Goal: Transaction & Acquisition: Purchase product/service

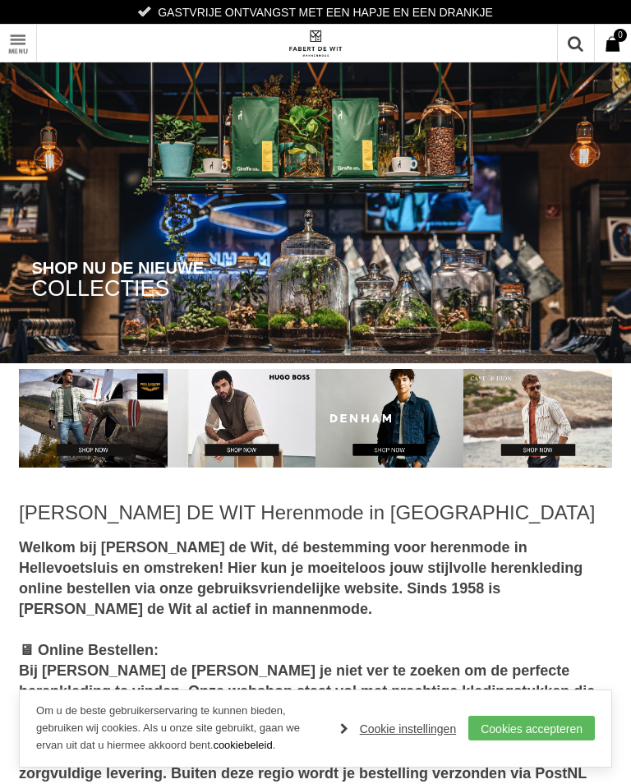
click at [553, 729] on link "Cookies accepteren" at bounding box center [532, 728] width 127 height 25
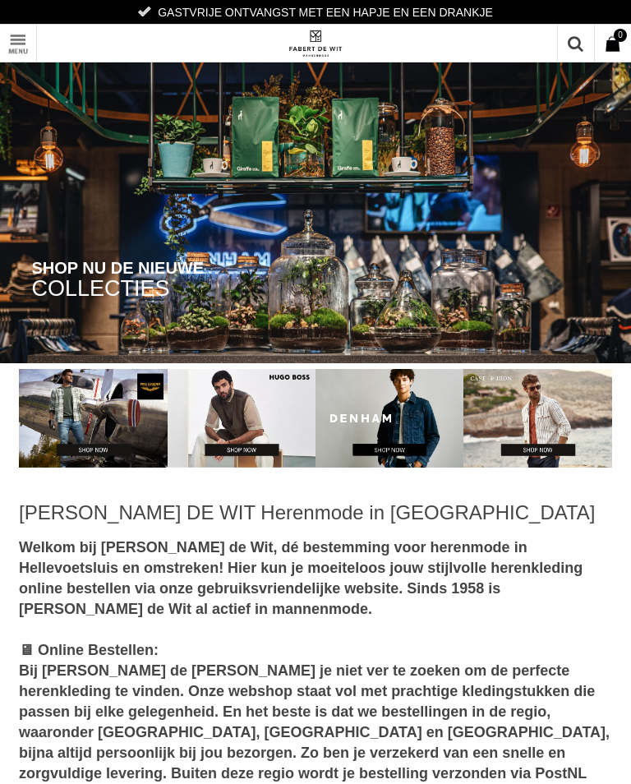
click at [16, 44] on link "Toon menu" at bounding box center [18, 43] width 37 height 37
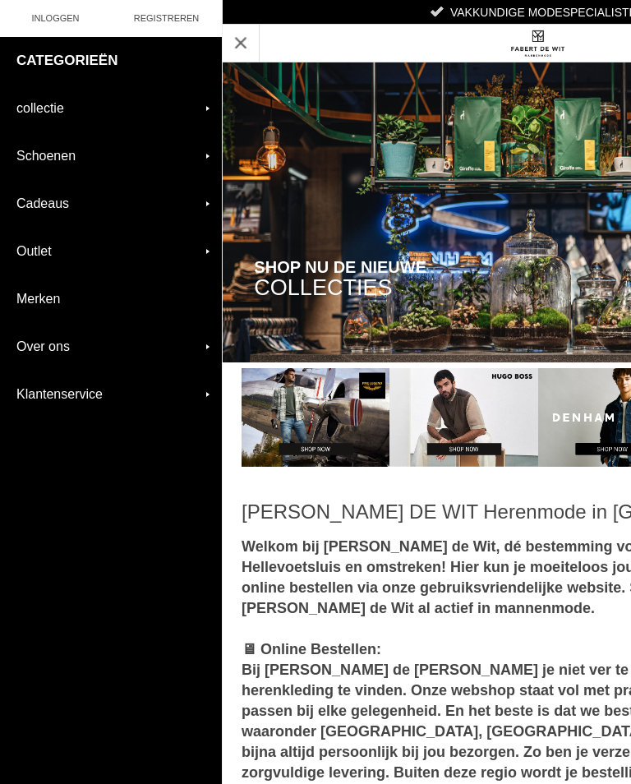
click at [198, 159] on link "Schoenen" at bounding box center [111, 155] width 222 height 47
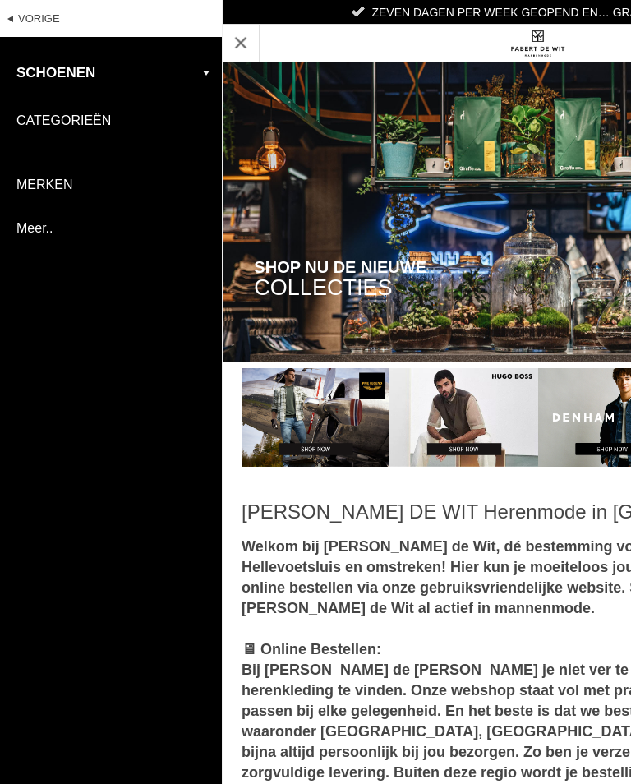
click at [201, 71] on link "Schoenen" at bounding box center [111, 73] width 222 height 48
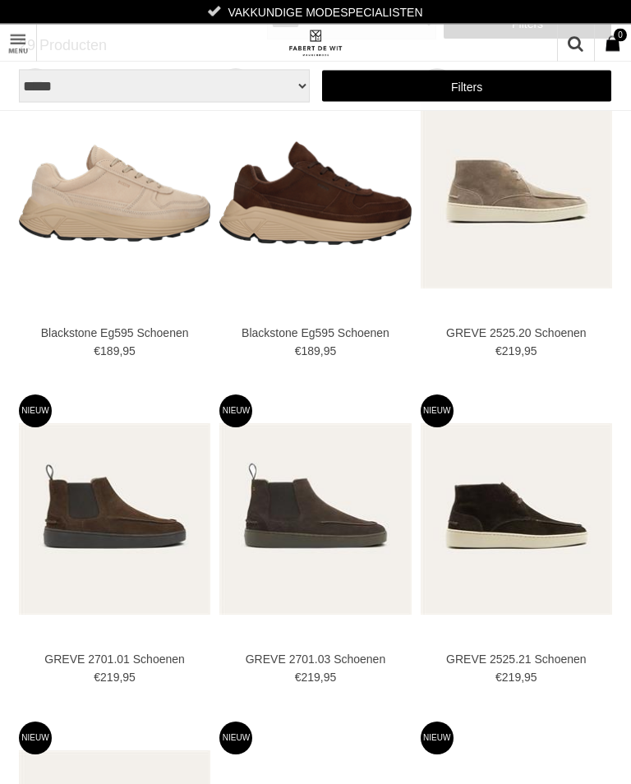
scroll to position [76, 0]
click at [19, 49] on link "Toon menu" at bounding box center [18, 43] width 37 height 37
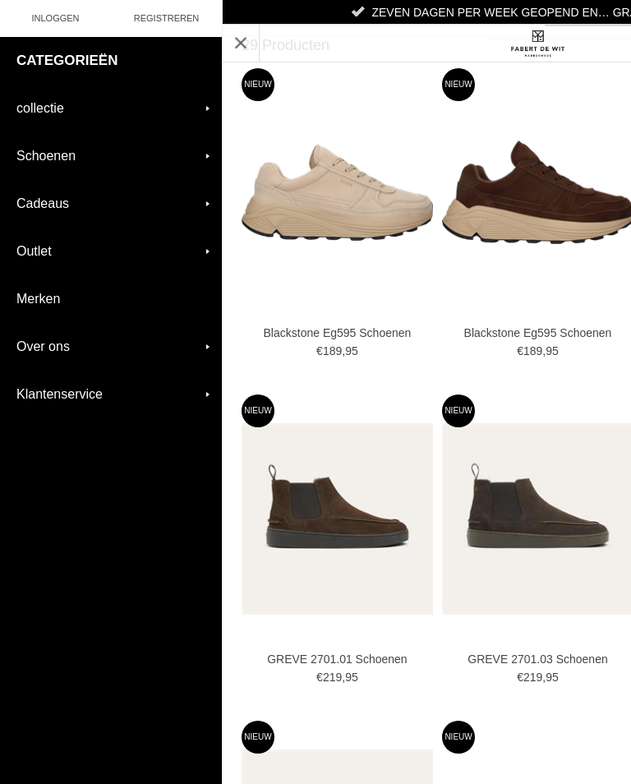
click at [193, 105] on link "collectie" at bounding box center [111, 108] width 222 height 47
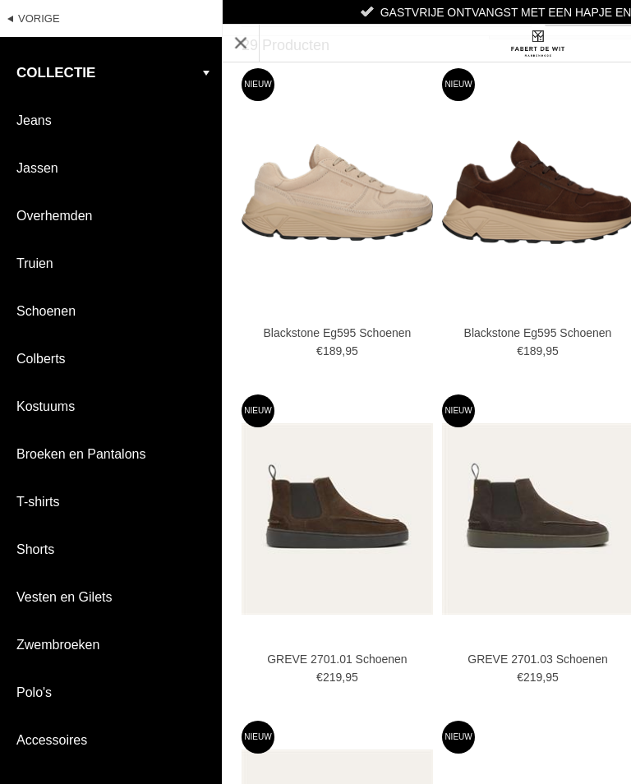
click at [41, 266] on link "Truien" at bounding box center [111, 263] width 222 height 47
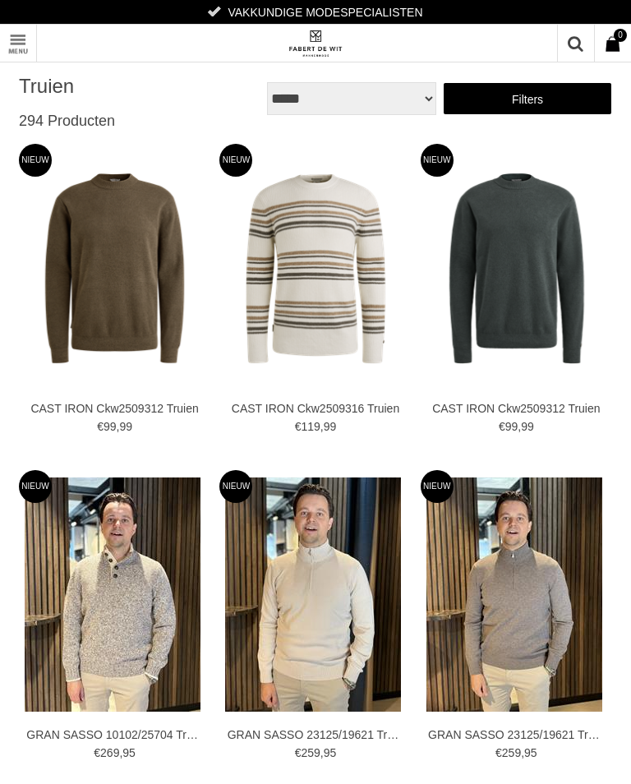
click at [25, 40] on link "Toon menu" at bounding box center [18, 43] width 37 height 37
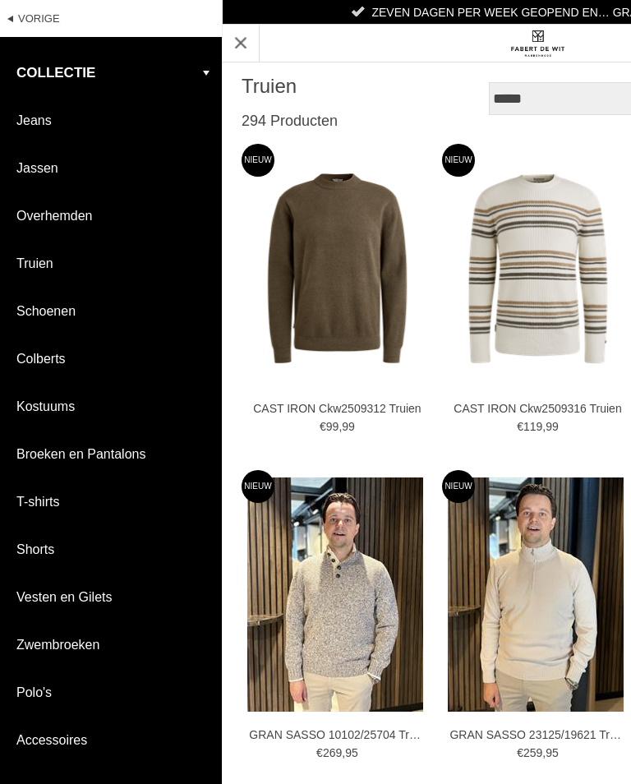
click at [53, 498] on link "T-shirts" at bounding box center [111, 501] width 222 height 47
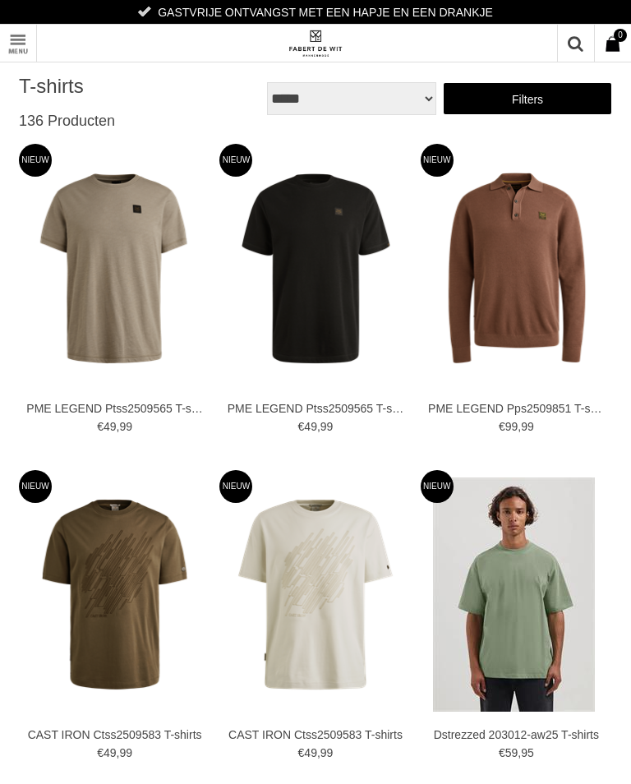
click at [533, 101] on link "Filters" at bounding box center [527, 98] width 169 height 33
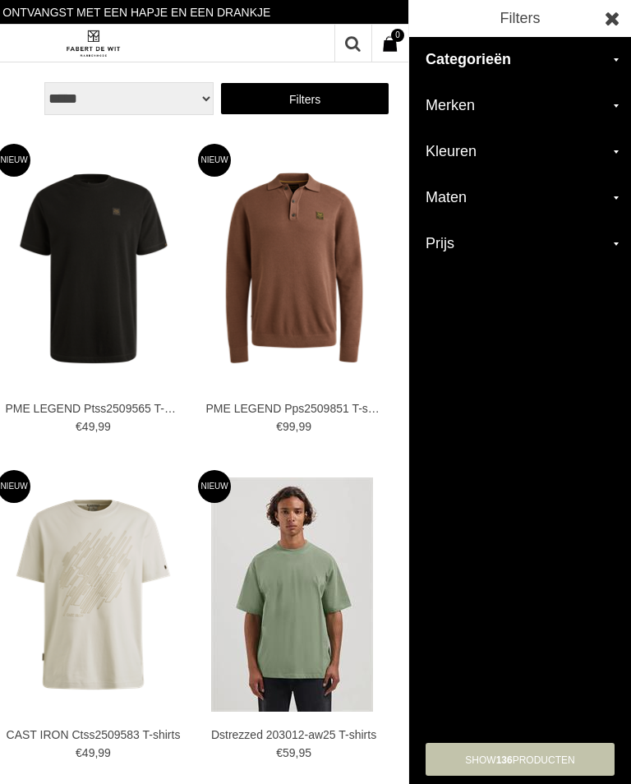
click at [607, 111] on h2 "Merken" at bounding box center [520, 106] width 222 height 46
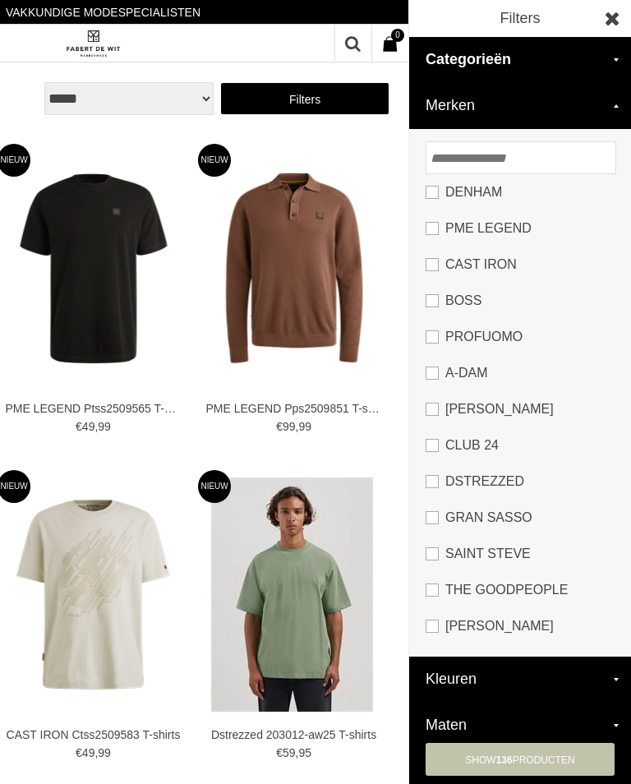
click at [472, 449] on link "Club 24" at bounding box center [520, 445] width 189 height 36
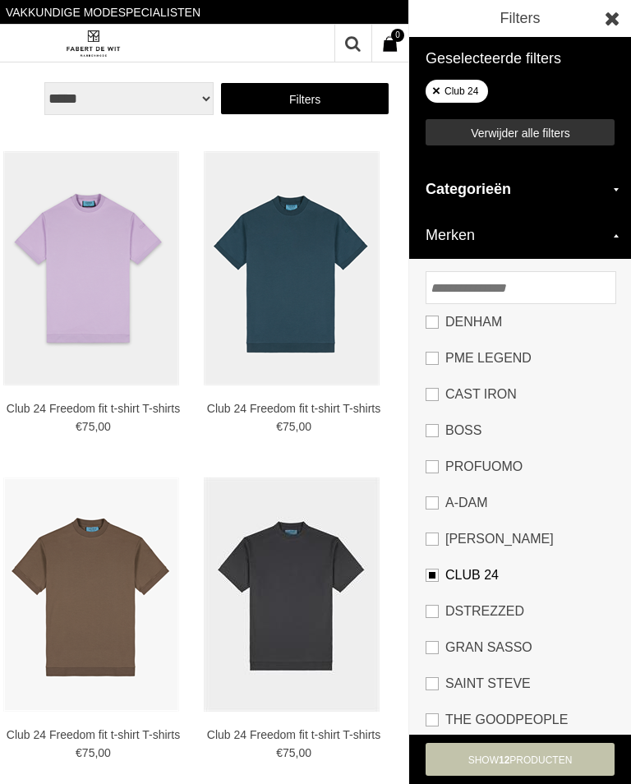
click at [590, 83] on ul "Club 24 Verwijder alle filters" at bounding box center [520, 111] width 189 height 62
click at [612, 233] on h2 "Merken" at bounding box center [520, 236] width 222 height 46
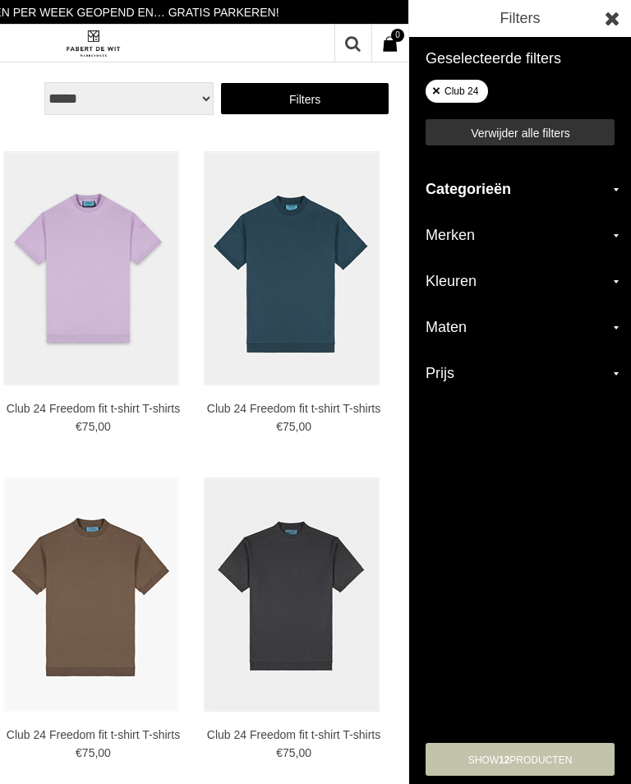
click at [607, 327] on h2 "Maten" at bounding box center [520, 328] width 222 height 46
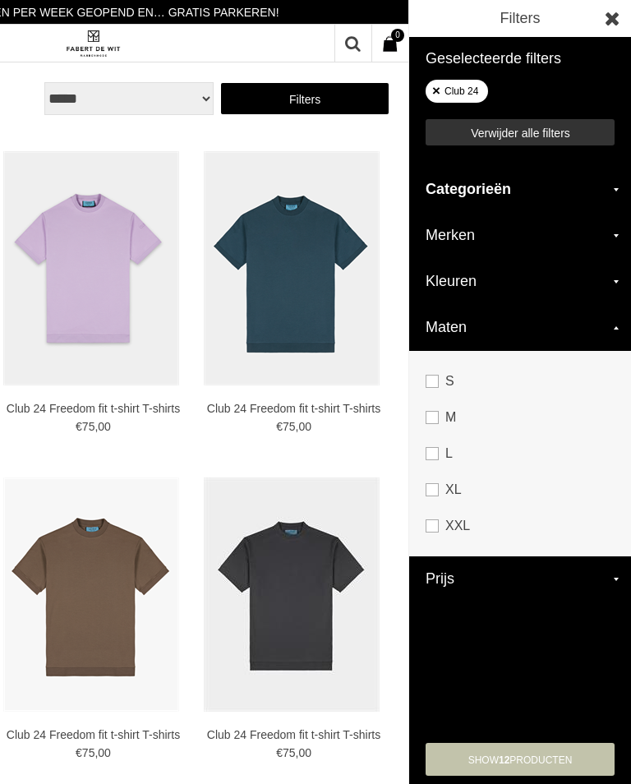
click at [445, 454] on link "L" at bounding box center [520, 454] width 189 height 36
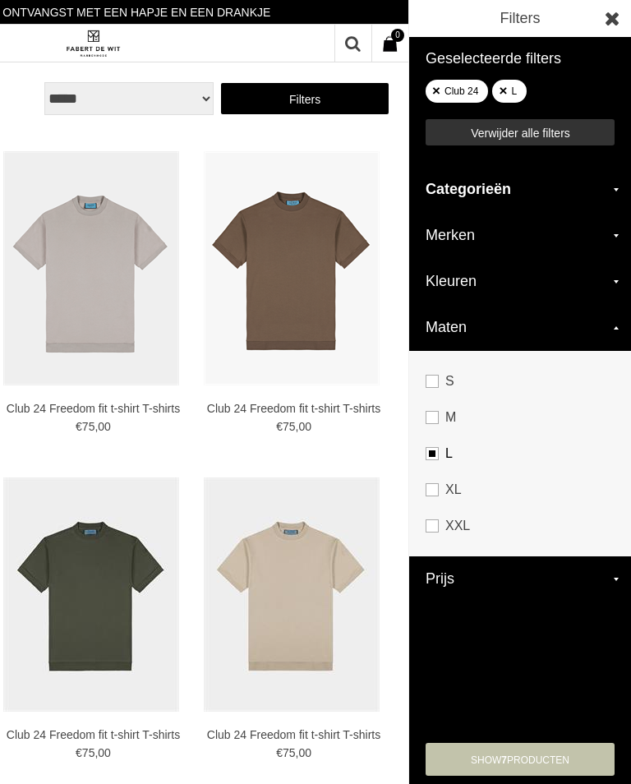
click at [617, 335] on h2 "Maten" at bounding box center [520, 328] width 222 height 46
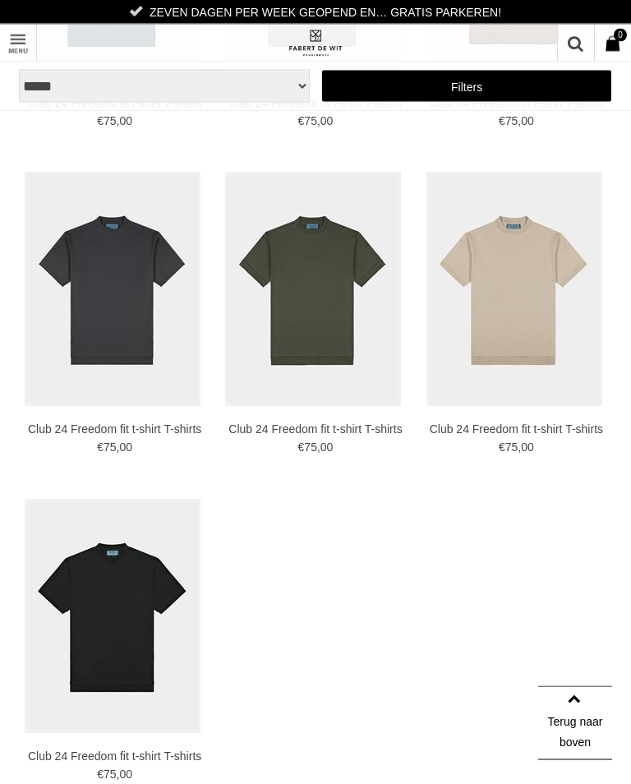
scroll to position [306, 0]
click at [0, 0] on img at bounding box center [0, 0] width 0 height 0
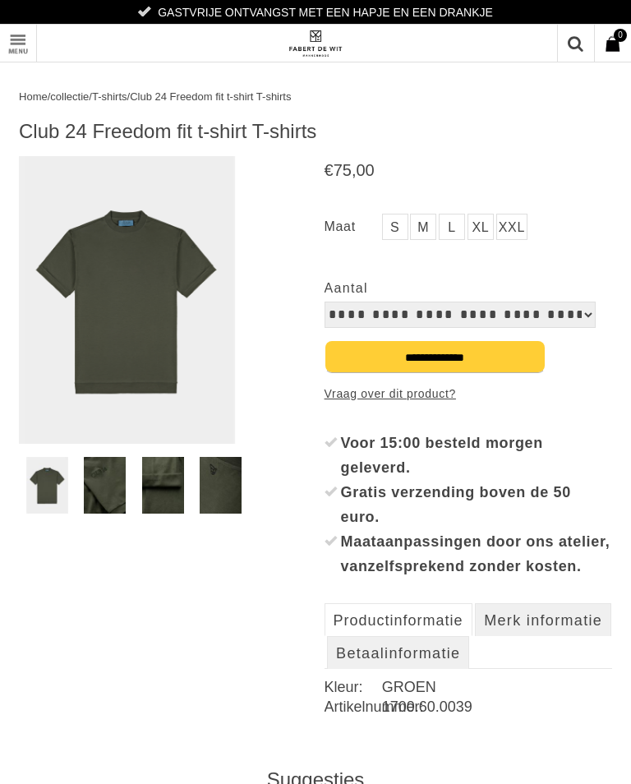
click at [451, 222] on link "L" at bounding box center [452, 227] width 26 height 26
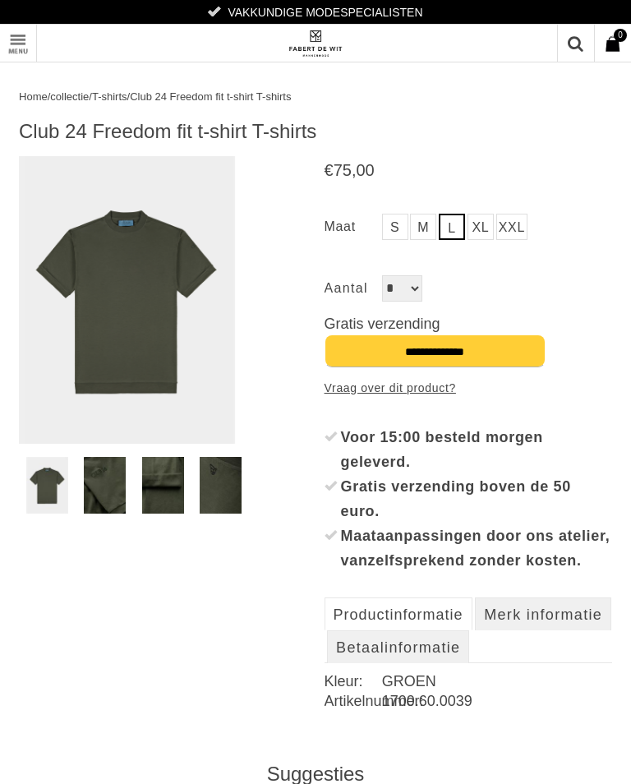
click at [477, 356] on input "**********" at bounding box center [435, 351] width 221 height 33
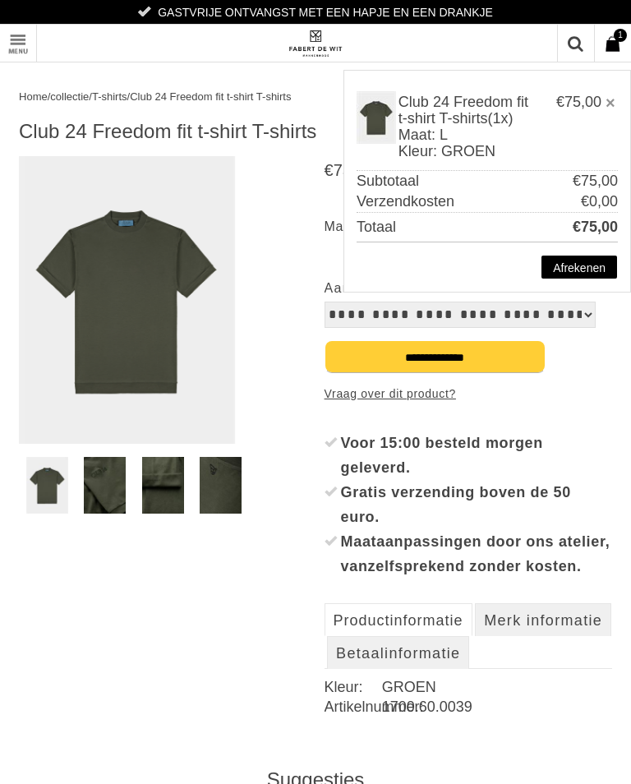
click at [621, 39] on span "1" at bounding box center [620, 35] width 13 height 13
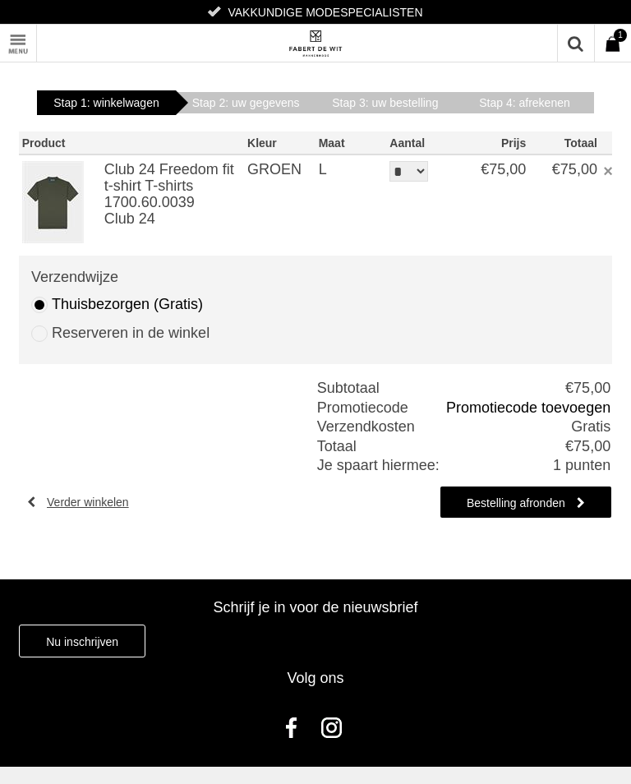
click at [501, 410] on link "Promotiecode toevoegen" at bounding box center [528, 408] width 164 height 16
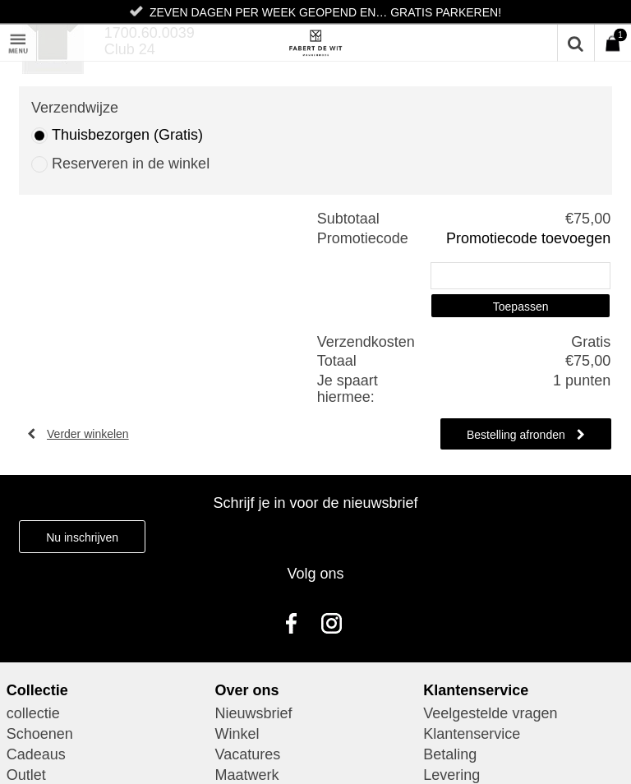
scroll to position [169, 0]
click at [469, 268] on input "text" at bounding box center [521, 275] width 180 height 27
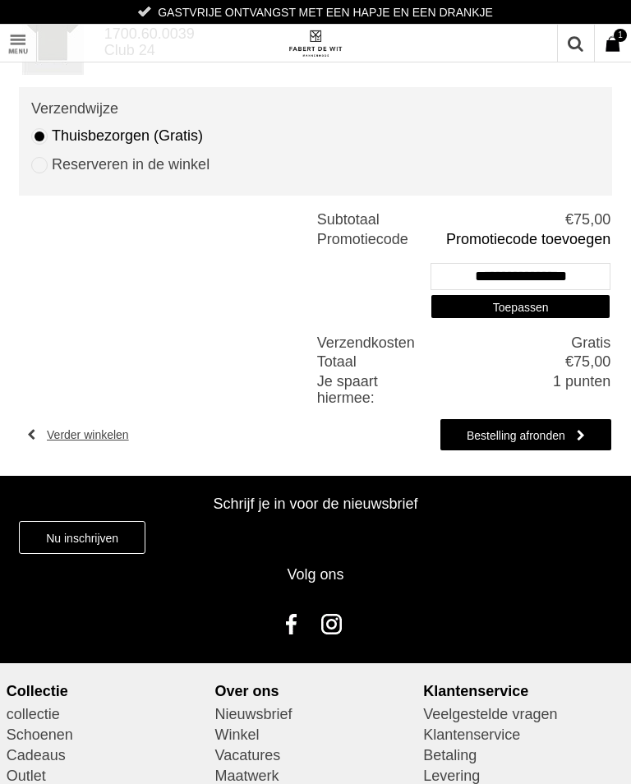
type input "**********"
click at [511, 296] on link "Toepassen" at bounding box center [521, 306] width 180 height 25
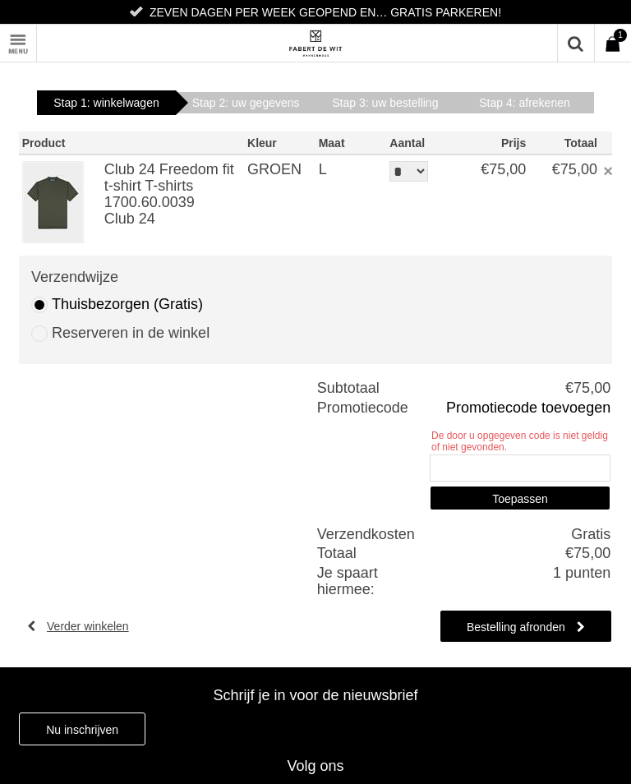
click at [478, 456] on input "text" at bounding box center [520, 468] width 181 height 27
type input "*"
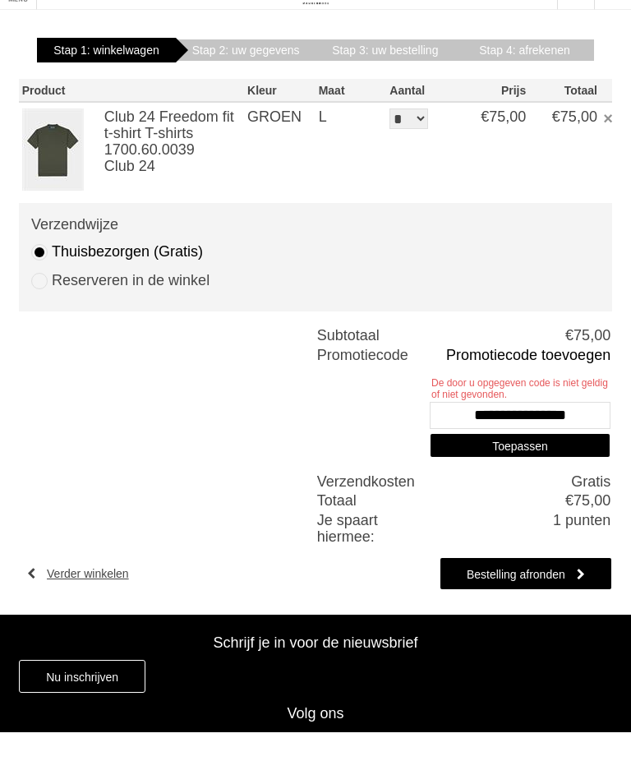
type input "**********"
click at [508, 486] on link "Toepassen" at bounding box center [520, 498] width 181 height 25
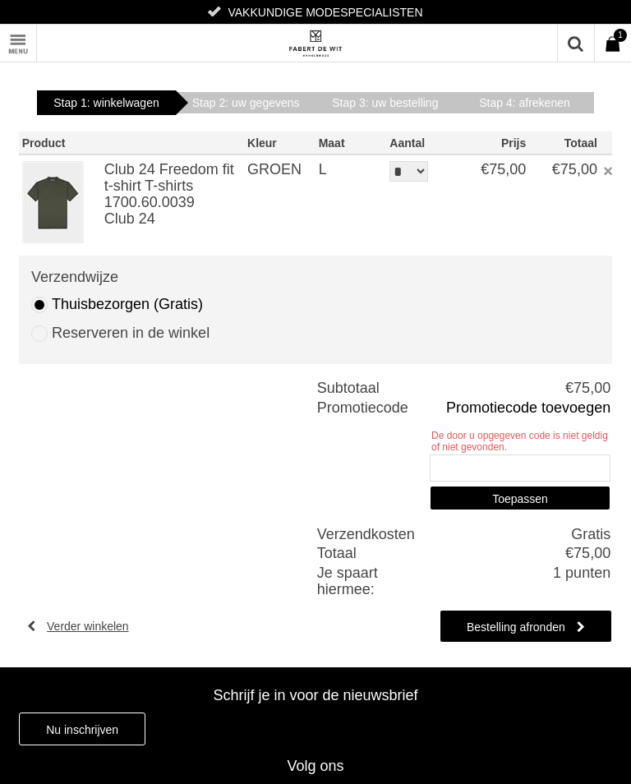
click at [467, 478] on input "text" at bounding box center [520, 468] width 181 height 27
type input "*****"
click at [514, 496] on link "Toepassen" at bounding box center [520, 498] width 181 height 25
click at [0, 238] on div "Winkelwagen Inloggen Uw gegevens Uw bestelling Afrekenen Bedankt *" at bounding box center [315, 365] width 631 height 606
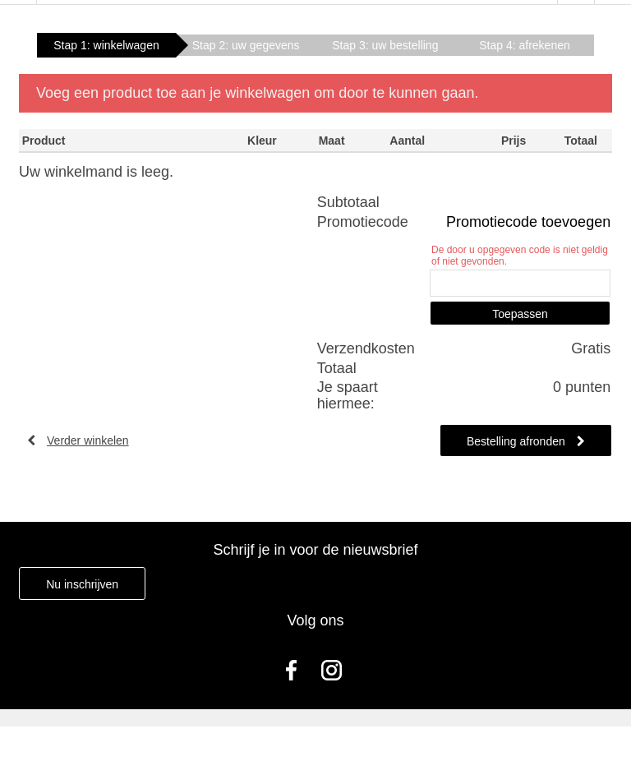
scroll to position [58, 0]
